Goal: Task Accomplishment & Management: Complete application form

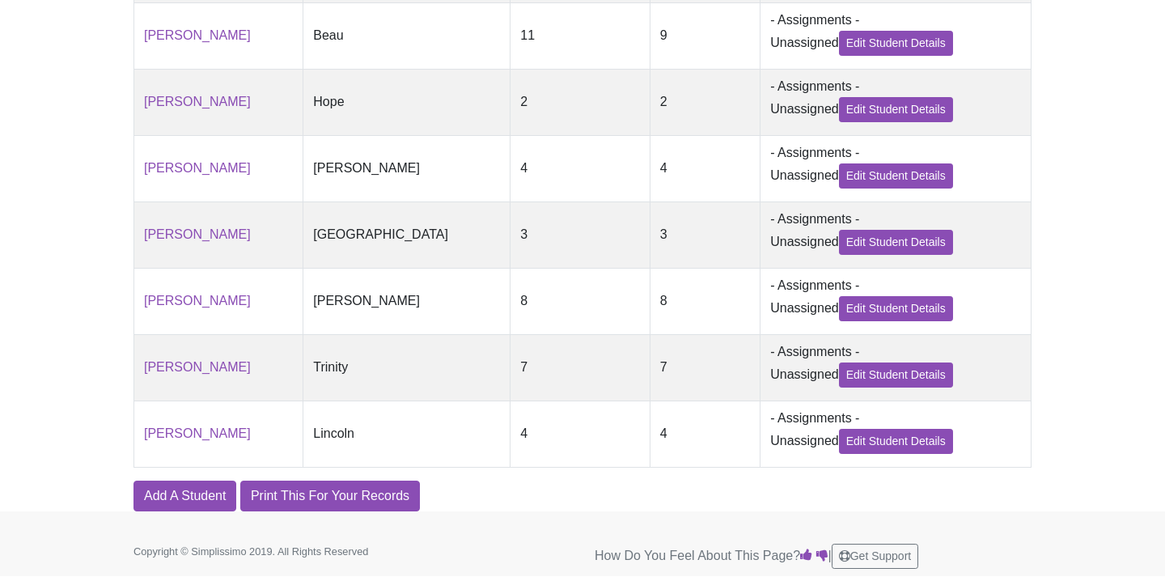
scroll to position [578, 0]
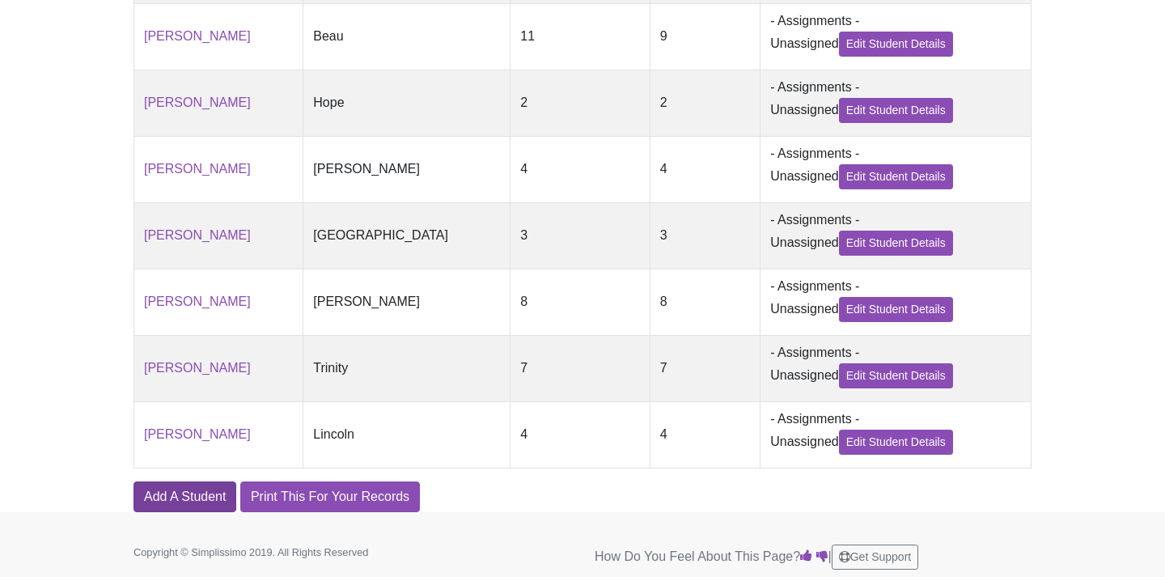
click at [209, 495] on link "Add A Student" at bounding box center [184, 496] width 103 height 31
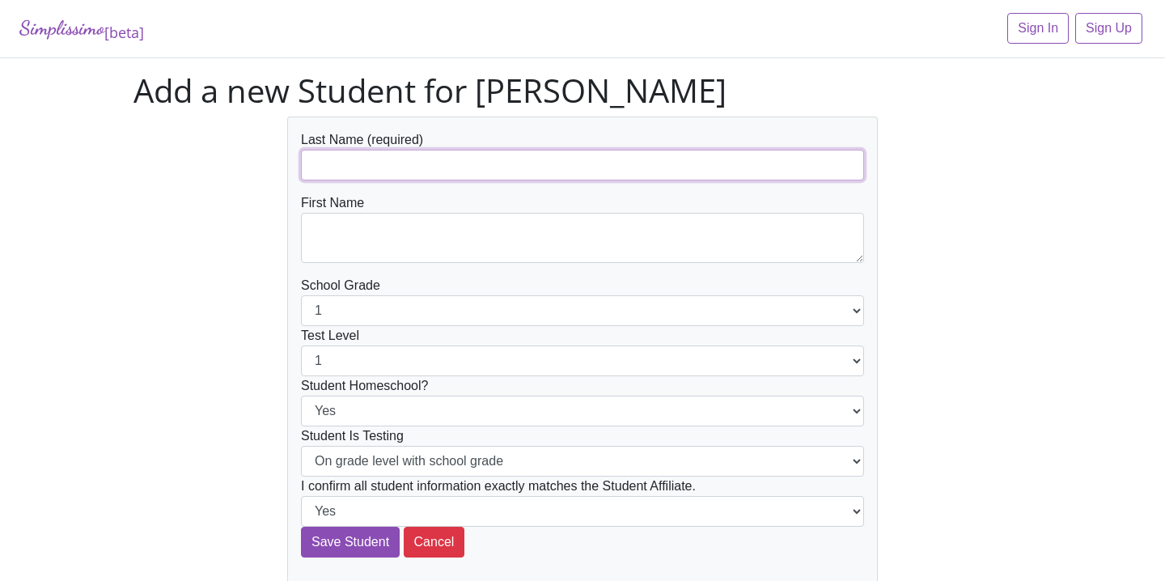
click at [333, 155] on input "text" at bounding box center [582, 165] width 563 height 31
paste input "Ramona Billingsley"
drag, startPoint x: 366, startPoint y: 166, endPoint x: 268, endPoint y: 162, distance: 97.9
click at [268, 162] on div "Last Name (required) Ramona Billingsley First Name School Grade 1 2 3 4 5 6 7 8…" at bounding box center [582, 349] width 922 height 467
type input "[PERSON_NAME]"
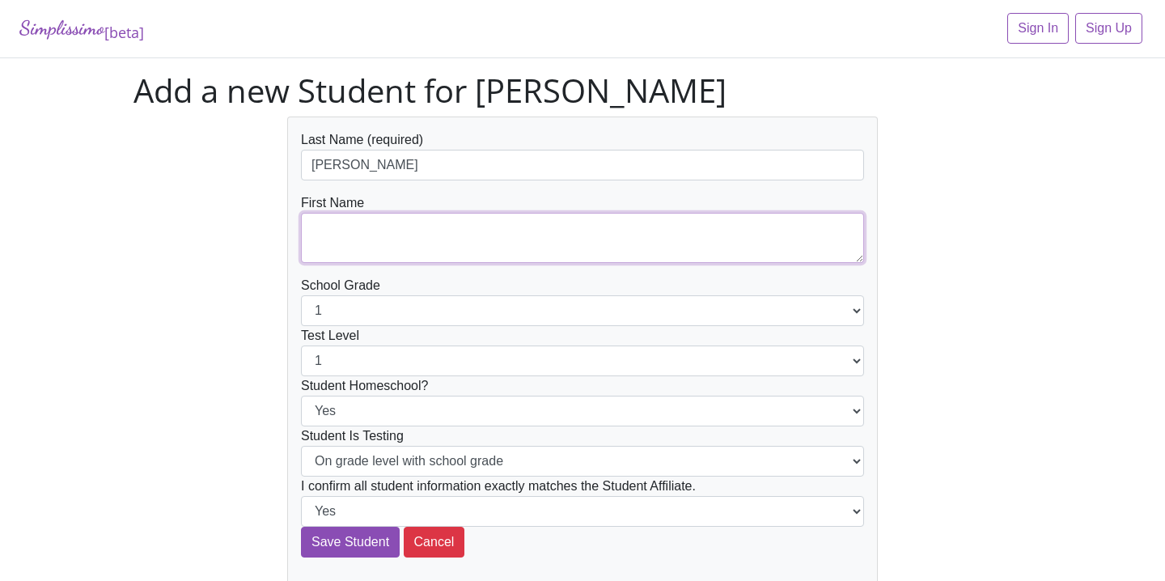
click at [344, 235] on textarea at bounding box center [582, 238] width 563 height 50
paste textarea "[PERSON_NAME]"
type textarea "[PERSON_NAME]"
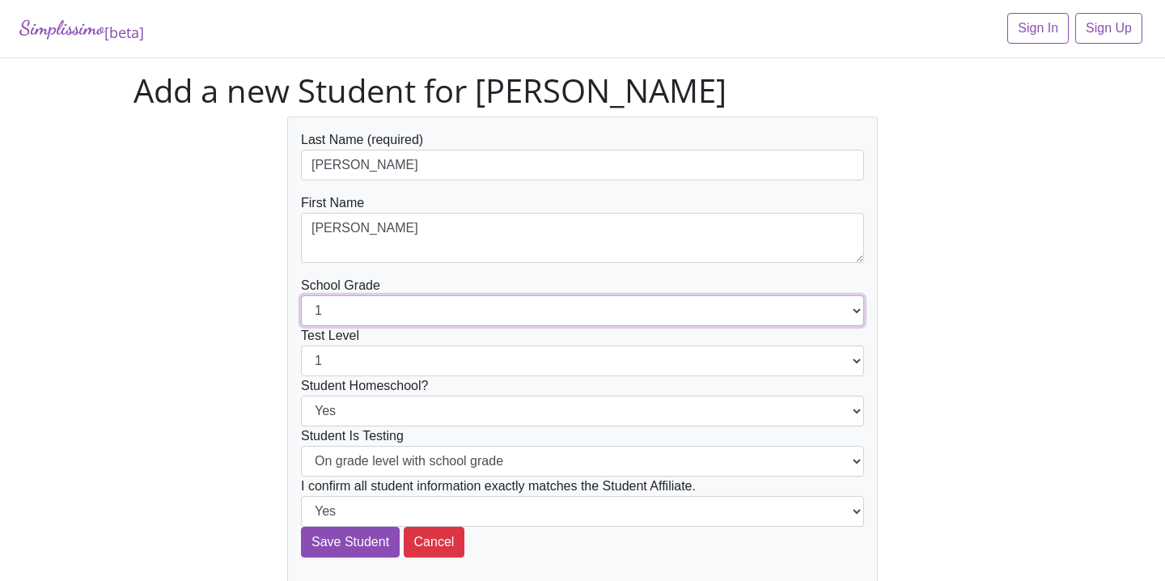
select select "6"
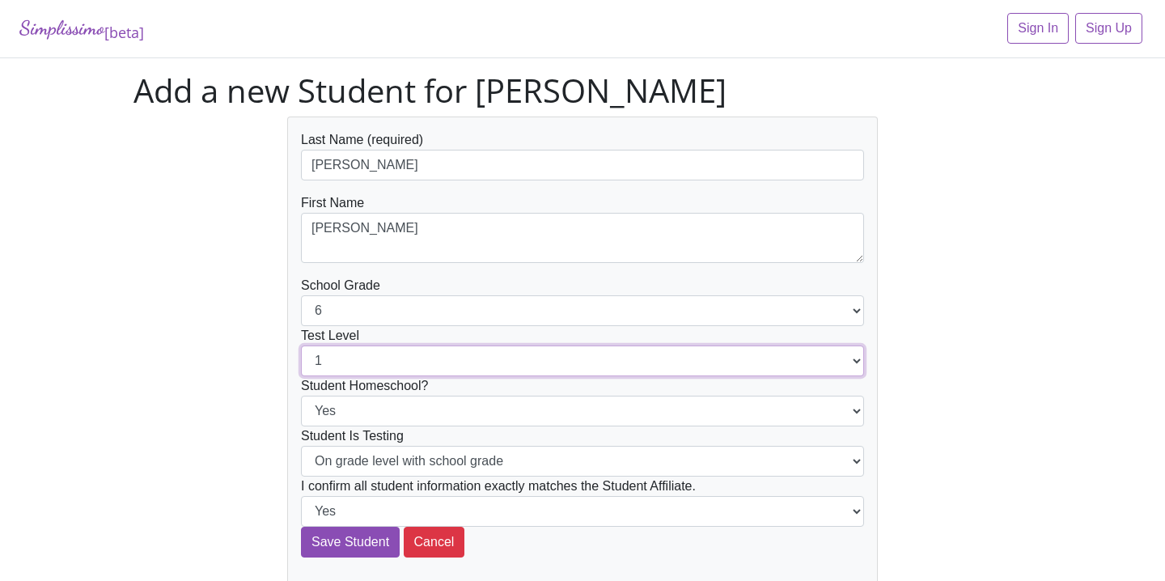
select select "6"
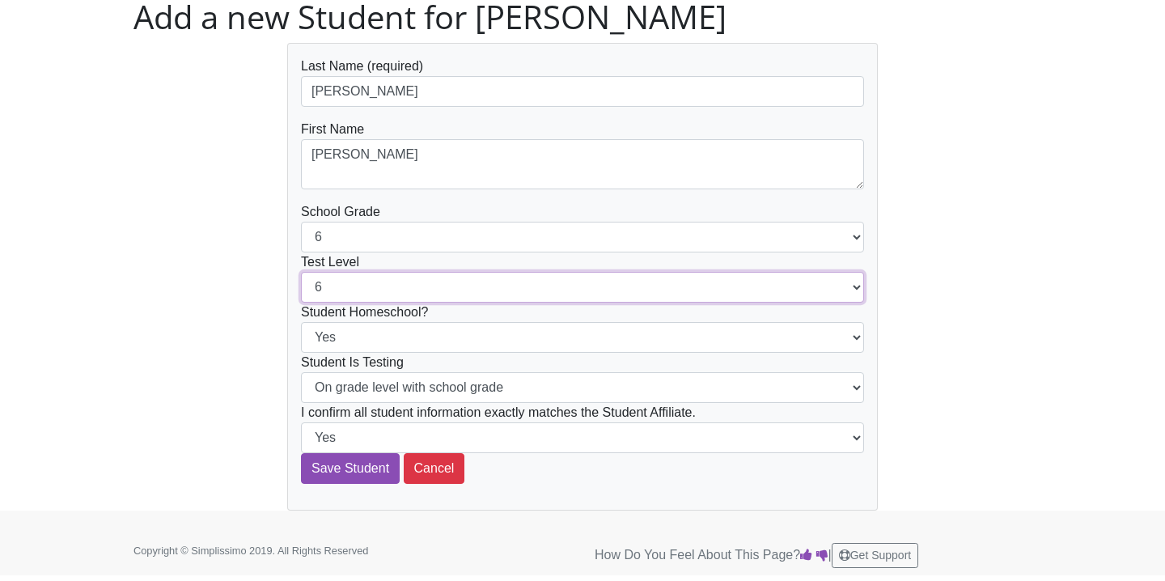
scroll to position [73, 0]
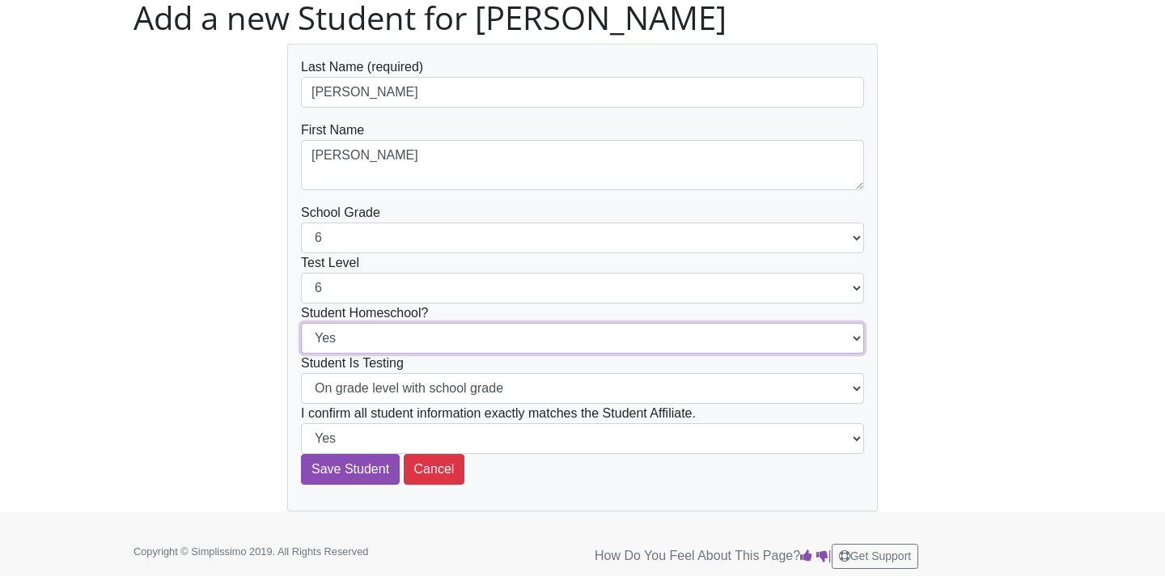
select select "No"
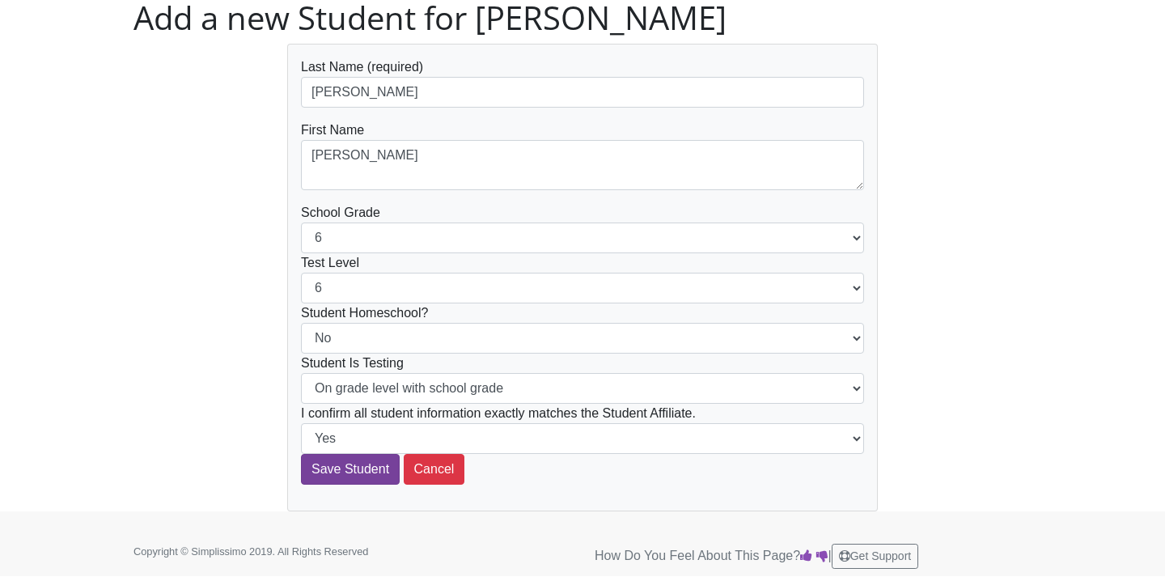
click at [353, 469] on input "Save Student" at bounding box center [350, 469] width 99 height 31
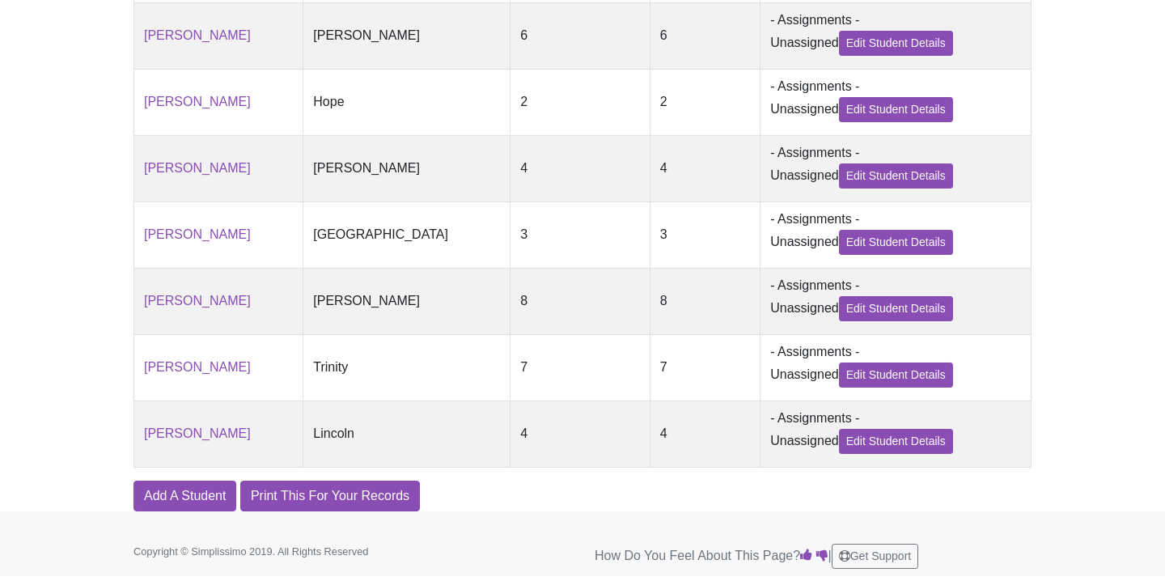
scroll to position [645, 0]
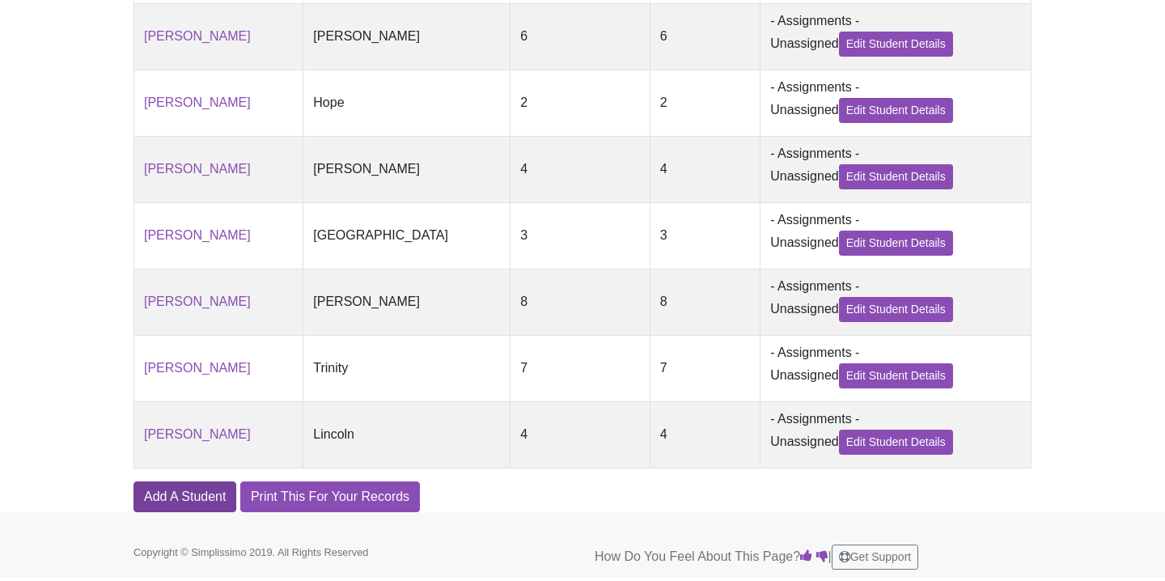
click at [205, 493] on link "Add A Student" at bounding box center [184, 496] width 103 height 31
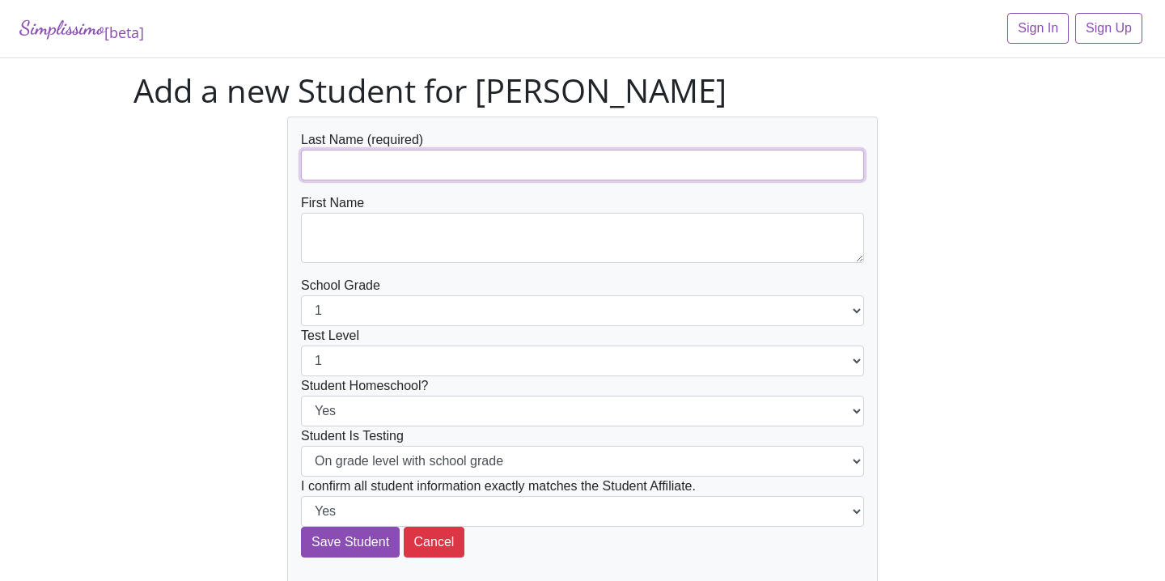
click at [421, 156] on input "text" at bounding box center [582, 165] width 563 height 31
paste input "[PERSON_NAME]"
drag, startPoint x: 363, startPoint y: 166, endPoint x: 276, endPoint y: 159, distance: 87.7
click at [277, 161] on div "Last Name (required) [PERSON_NAME] First Name School Grade 1 2 3 4 5 6 7 8 9 10…" at bounding box center [582, 349] width 615 height 467
type input "Hampton"
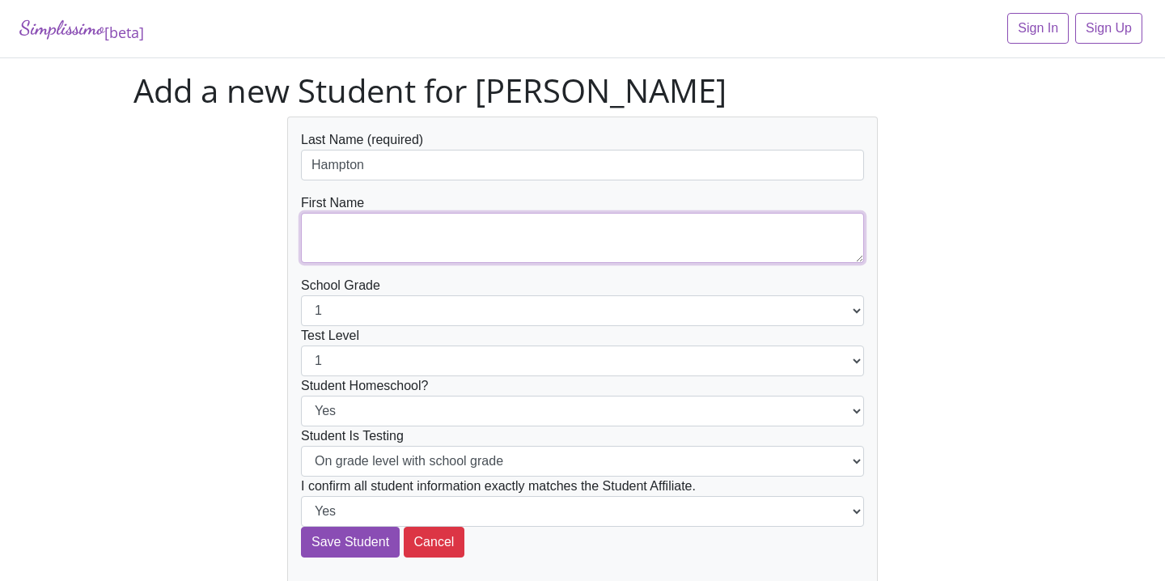
click at [350, 243] on textarea at bounding box center [582, 238] width 563 height 50
paste textarea "[PERSON_NAME]"
type textarea "[PERSON_NAME]"
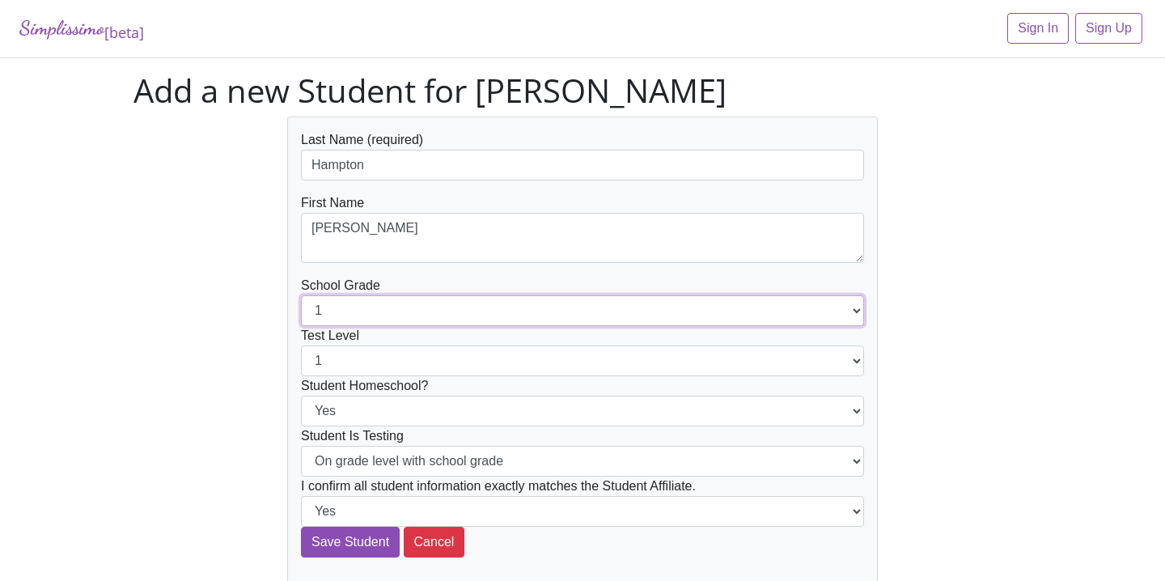
select select "8"
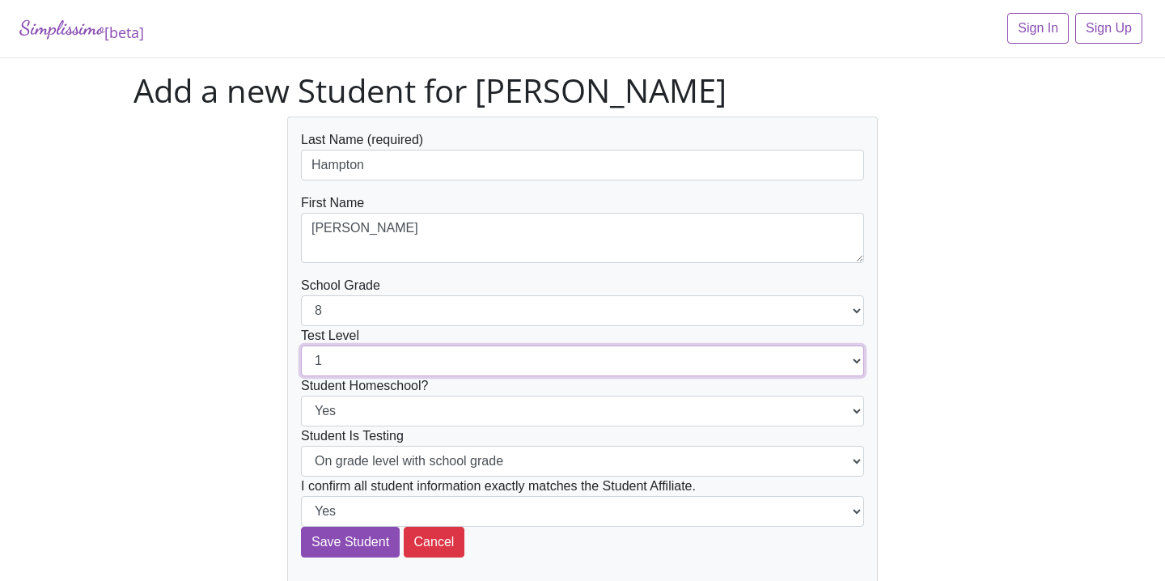
select select "7"
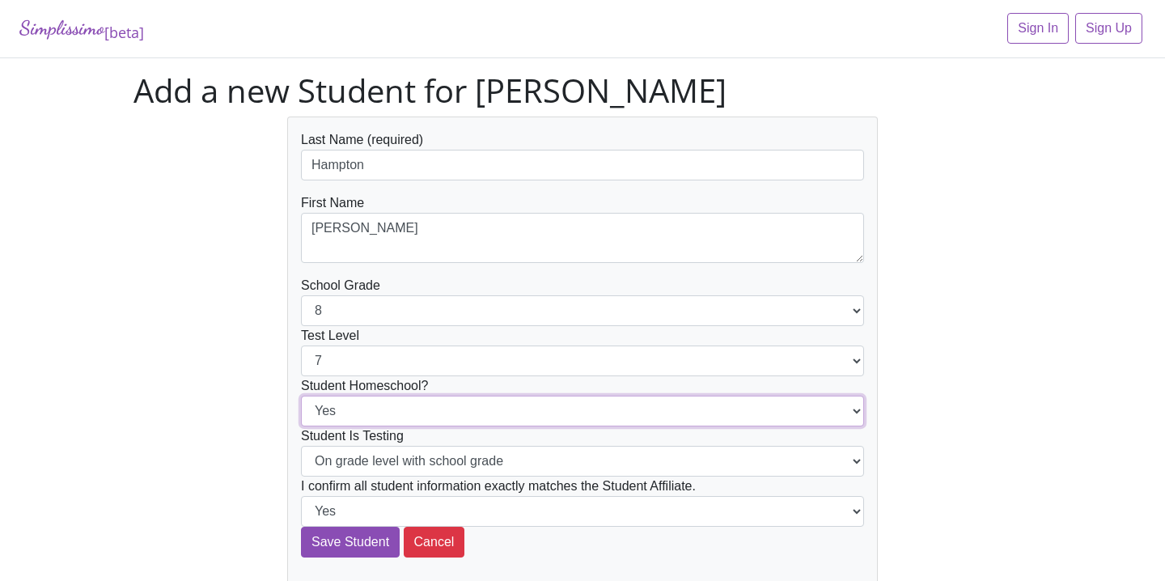
select select "No"
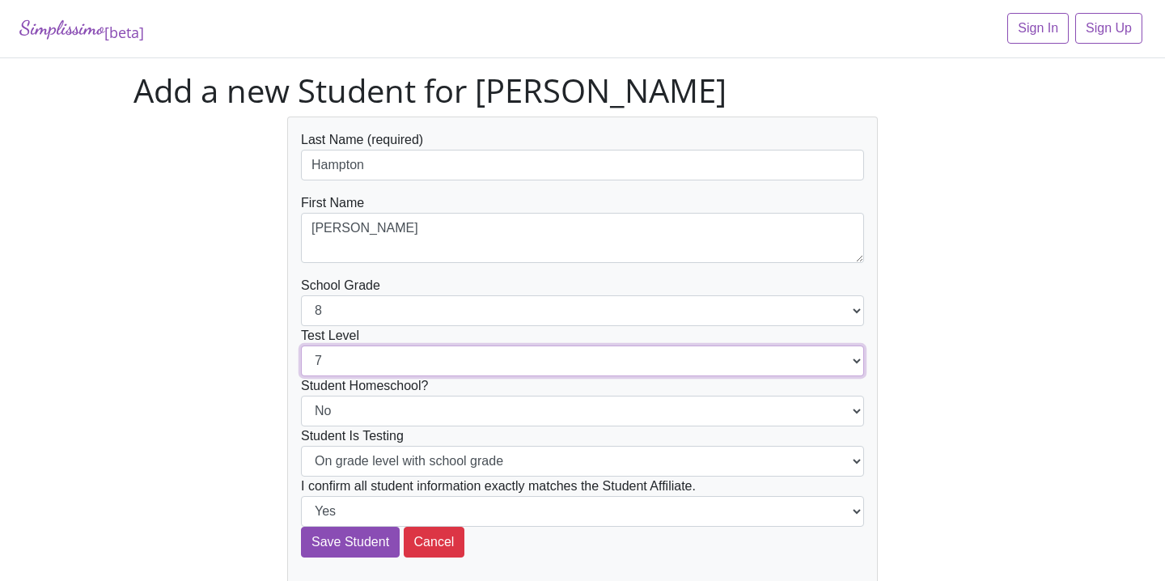
select select "8"
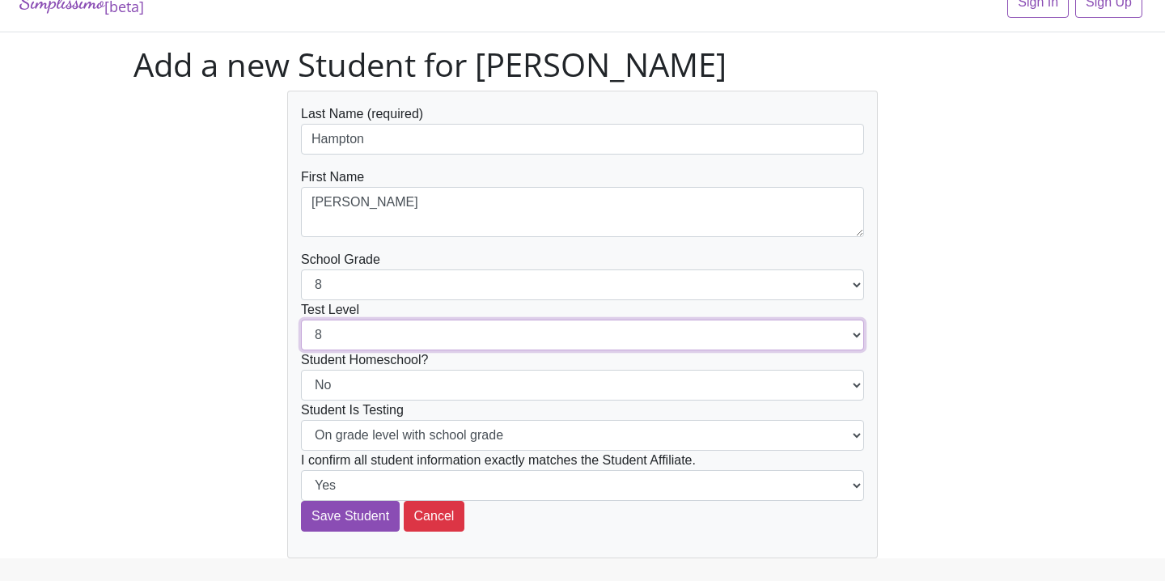
scroll to position [46, 0]
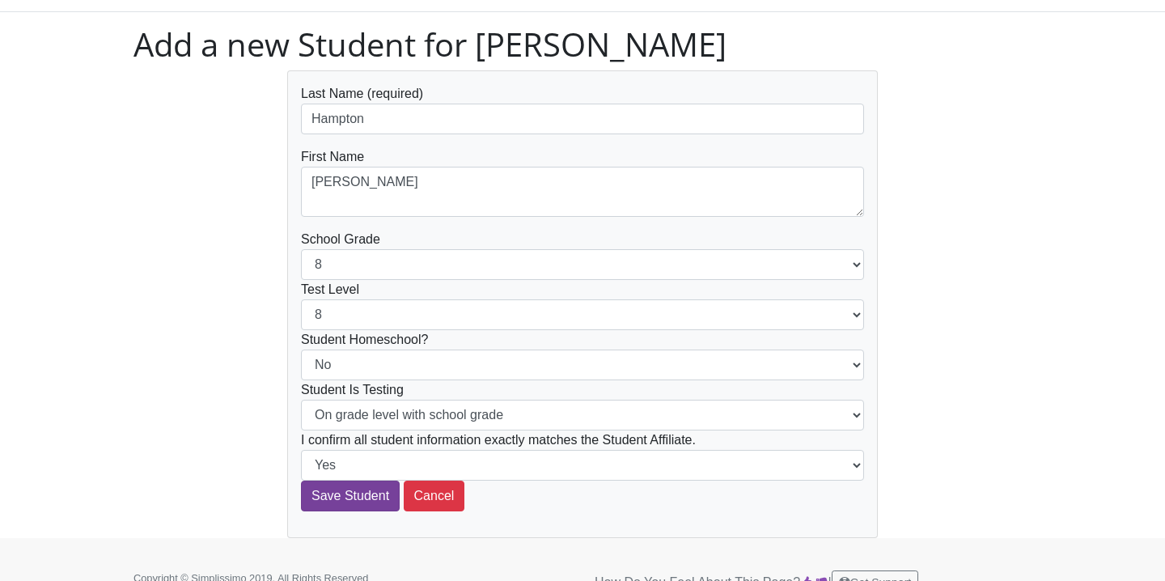
click at [356, 493] on input "Save Student" at bounding box center [350, 495] width 99 height 31
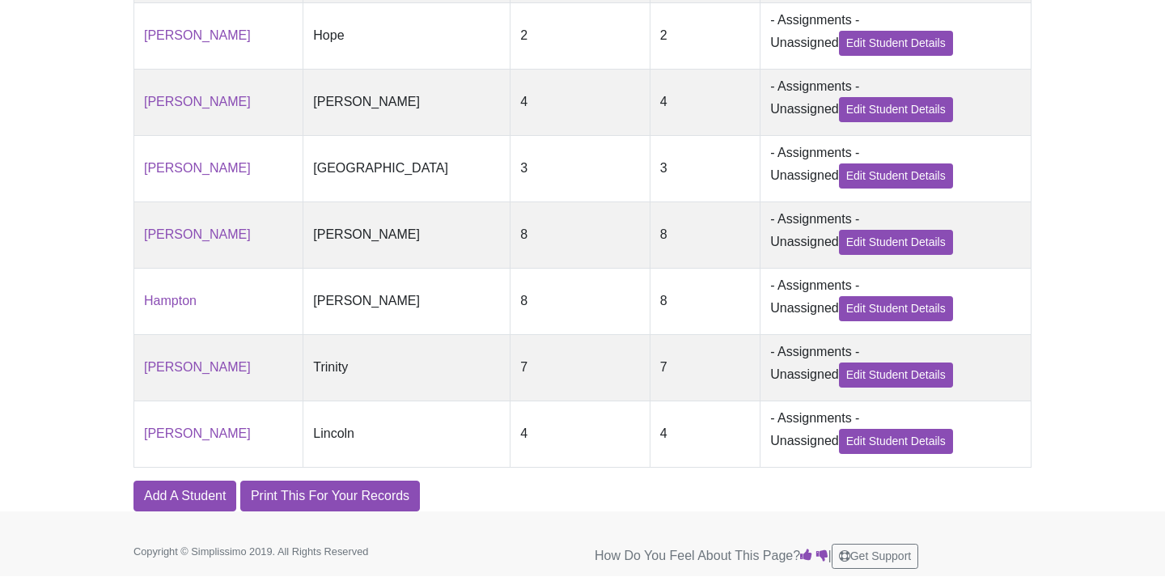
scroll to position [711, 0]
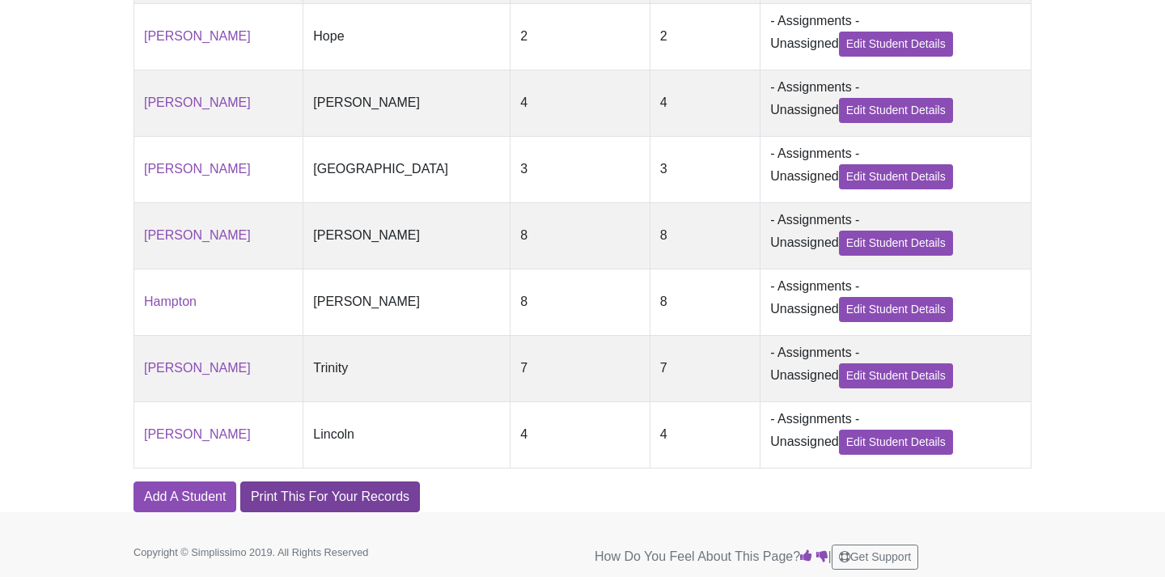
click at [342, 501] on link "Print This For Your Records" at bounding box center [330, 496] width 180 height 31
